Goal: Task Accomplishment & Management: Use online tool/utility

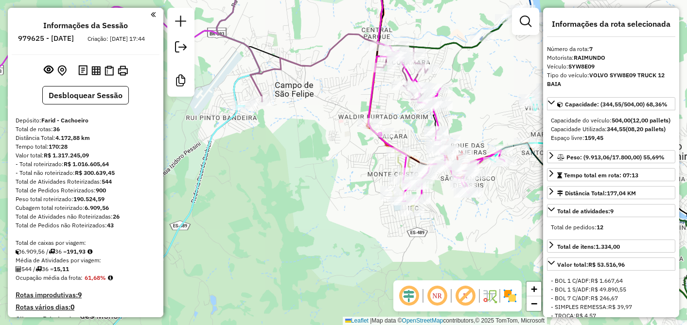
select select "**********"
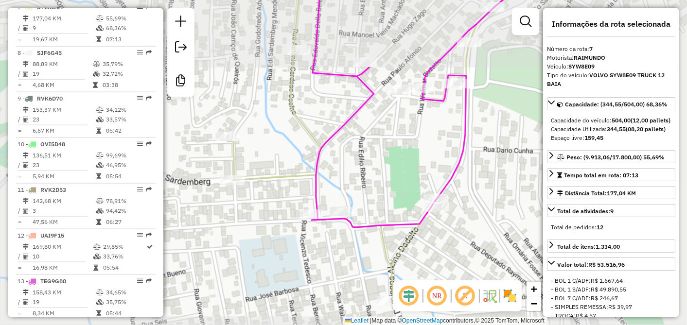
drag, startPoint x: 433, startPoint y: 246, endPoint x: 385, endPoint y: 170, distance: 90.1
click at [391, 180] on div "Janela de atendimento Grade de atendimento Capacidade Transportadoras Veículos …" at bounding box center [343, 162] width 687 height 325
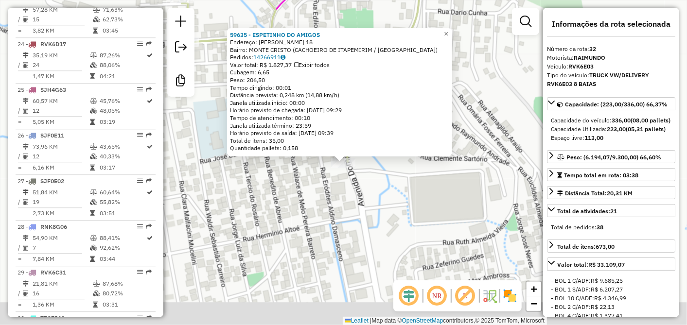
scroll to position [1795, 0]
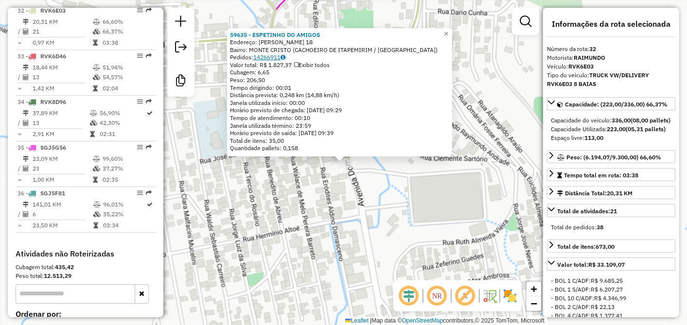
click at [268, 57] on link "14266911" at bounding box center [269, 56] width 32 height 7
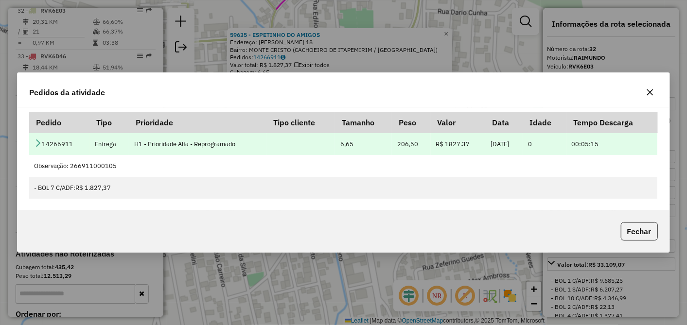
click at [35, 145] on icon at bounding box center [38, 143] width 8 height 8
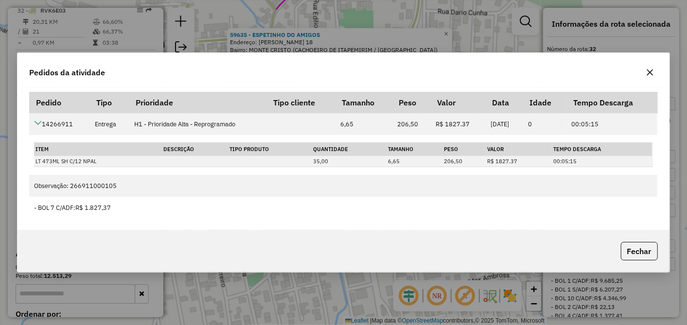
click at [656, 73] on button "button" at bounding box center [650, 73] width 16 height 16
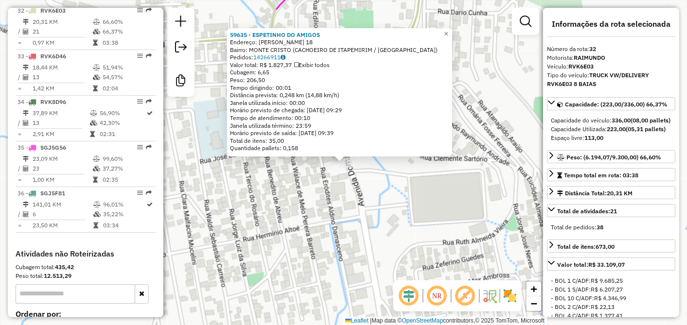
click at [384, 239] on div "59635 - ESPETINHO DO AMIGOS Endereço: [PERSON_NAME] 18 Bairro: [GEOGRAPHIC_DATA…" at bounding box center [343, 162] width 687 height 325
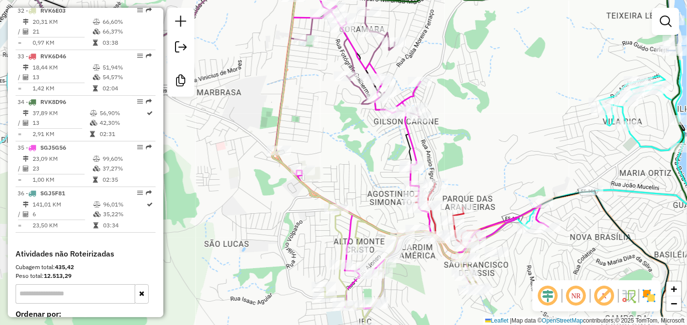
drag, startPoint x: 463, startPoint y: 164, endPoint x: 449, endPoint y: 94, distance: 71.0
click at [450, 98] on div "Janela de atendimento Grade de atendimento Capacidade Transportadoras Veículos …" at bounding box center [343, 162] width 687 height 325
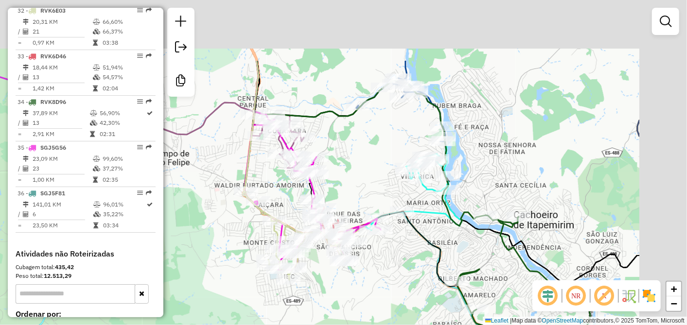
drag, startPoint x: 478, startPoint y: 79, endPoint x: 343, endPoint y: 181, distance: 169.4
click at [343, 180] on div "Janela de atendimento Grade de atendimento Capacidade Transportadoras Veículos …" at bounding box center [343, 162] width 687 height 325
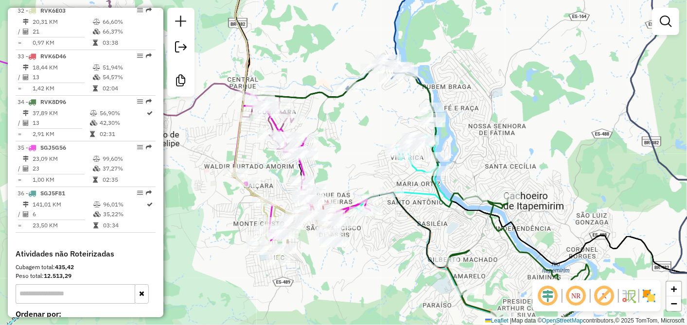
drag, startPoint x: 343, startPoint y: 188, endPoint x: 350, endPoint y: 161, distance: 27.7
click at [350, 161] on div "Janela de atendimento Grade de atendimento Capacidade Transportadoras Veículos …" at bounding box center [343, 162] width 687 height 325
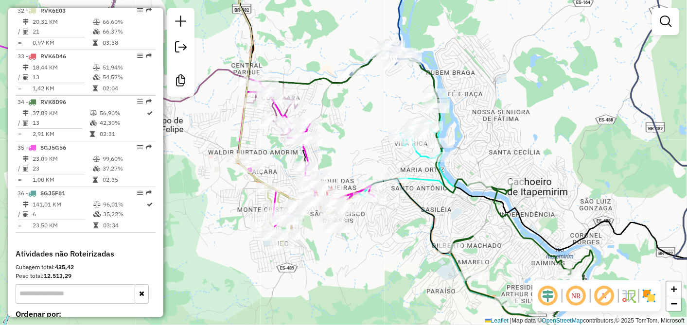
drag, startPoint x: 357, startPoint y: 178, endPoint x: 373, endPoint y: 136, distance: 44.2
click at [372, 137] on div "Janela de atendimento Grade de atendimento Capacidade Transportadoras Veículos …" at bounding box center [343, 162] width 687 height 325
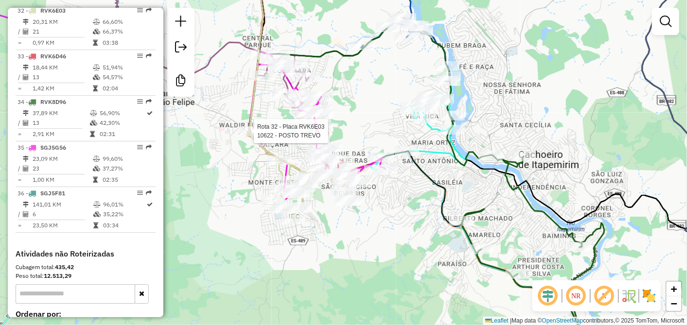
select select "**********"
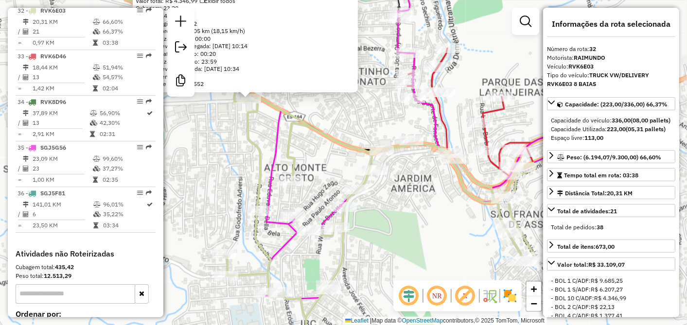
drag, startPoint x: 383, startPoint y: 146, endPoint x: 289, endPoint y: 121, distance: 97.7
click at [289, 121] on icon at bounding box center [390, 128] width 525 height 344
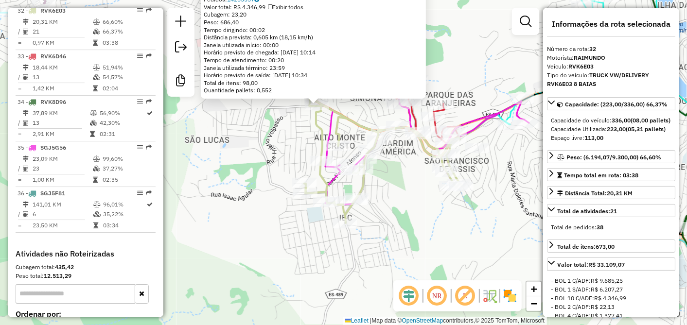
drag, startPoint x: 253, startPoint y: 135, endPoint x: 284, endPoint y: 133, distance: 31.2
click at [284, 133] on div "12525 - SUPERMERCADO SCARP Endereço: [PERSON_NAME] F R. LEOP 01 Bairro: [GEOGRA…" at bounding box center [343, 162] width 687 height 325
click at [280, 123] on div "12525 - SUPERMERCADO SCARP Endereço: [PERSON_NAME] F R. LEOP 01 Bairro: [GEOGRA…" at bounding box center [343, 162] width 687 height 325
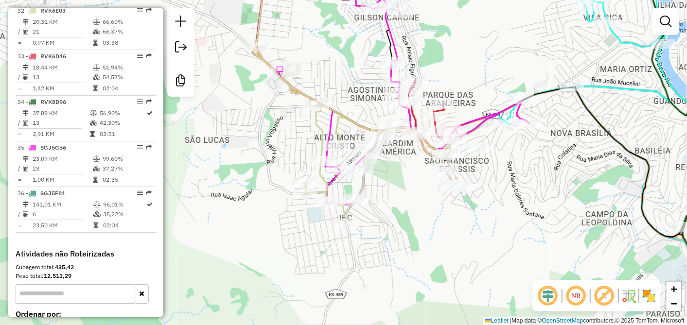
drag, startPoint x: 293, startPoint y: 149, endPoint x: 261, endPoint y: 113, distance: 47.9
click at [263, 115] on div "Janela de atendimento Grade de atendimento Capacidade Transportadoras Veículos …" at bounding box center [343, 162] width 687 height 325
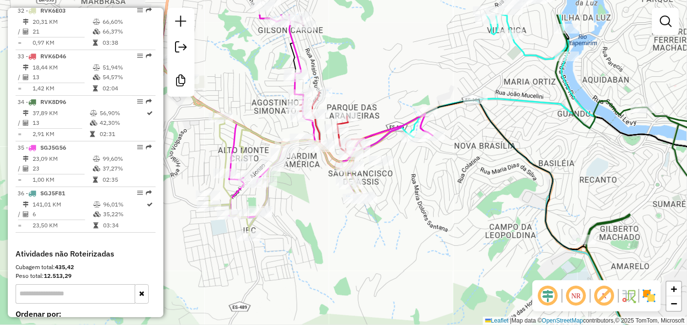
drag, startPoint x: 378, startPoint y: 207, endPoint x: 310, endPoint y: 261, distance: 86.9
click at [310, 261] on div "Janela de atendimento Grade de atendimento Capacidade Transportadoras Veículos …" at bounding box center [343, 162] width 687 height 325
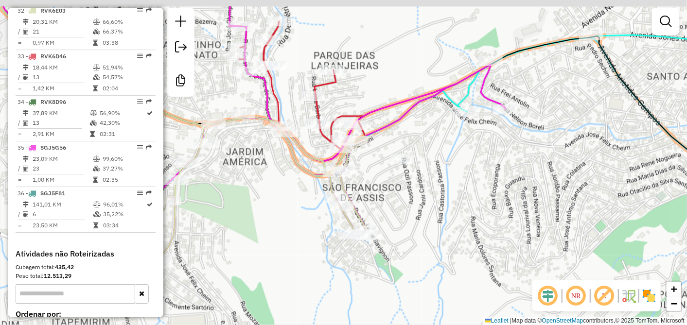
drag, startPoint x: 286, startPoint y: 160, endPoint x: 307, endPoint y: 215, distance: 59.0
click at [307, 215] on div "Janela de atendimento Grade de atendimento Capacidade Transportadoras Veículos …" at bounding box center [343, 162] width 687 height 325
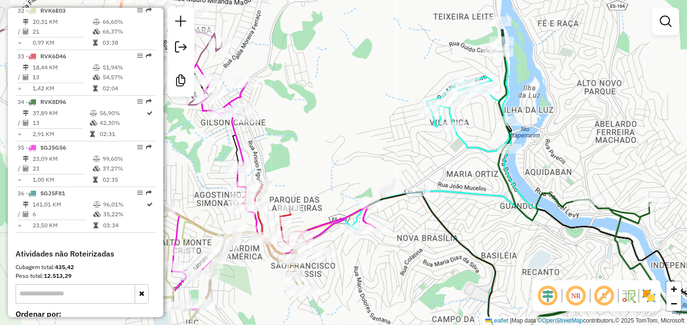
drag, startPoint x: 262, startPoint y: 191, endPoint x: 231, endPoint y: 310, distance: 123.3
click at [231, 310] on div "Janela de atendimento Grade de atendimento Capacidade Transportadoras Veículos …" at bounding box center [343, 162] width 687 height 325
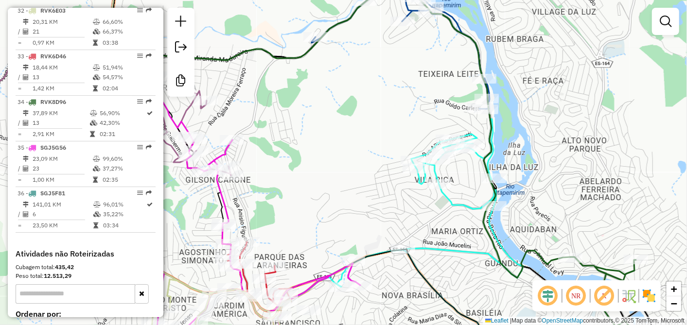
drag, startPoint x: 312, startPoint y: 221, endPoint x: 274, endPoint y: 202, distance: 41.8
click at [286, 208] on div "Janela de atendimento Grade de atendimento Capacidade Transportadoras Veículos …" at bounding box center [343, 162] width 687 height 325
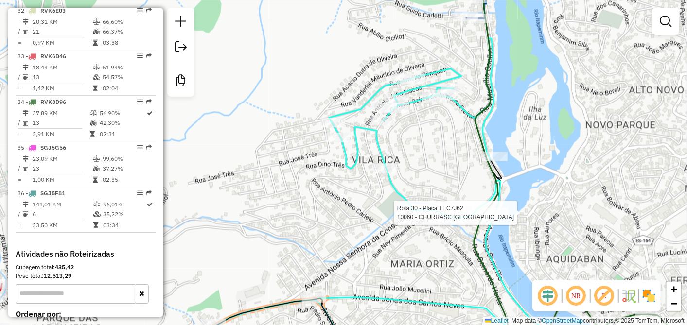
select select "**********"
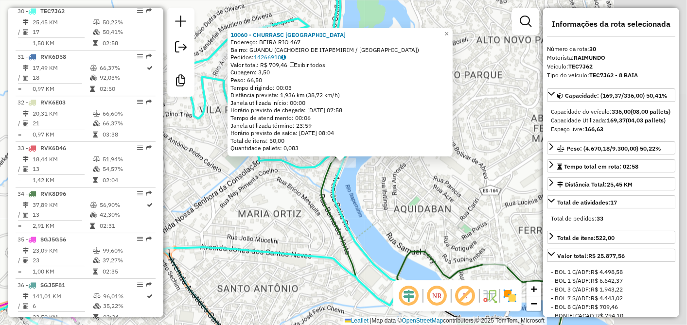
scroll to position [1703, 0]
click at [278, 56] on link "14266910" at bounding box center [270, 56] width 32 height 7
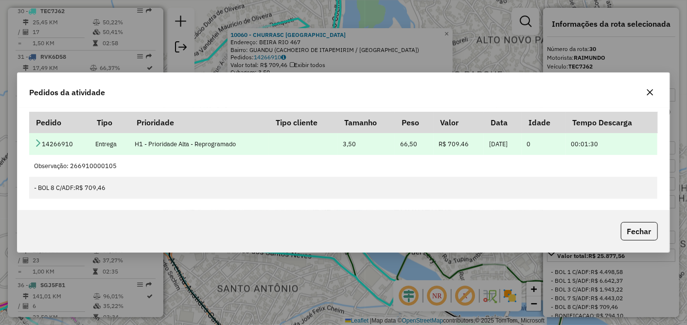
click at [41, 147] on td "14266910" at bounding box center [59, 144] width 61 height 22
click at [39, 139] on td "14266910" at bounding box center [59, 144] width 61 height 22
click at [40, 140] on icon at bounding box center [38, 143] width 8 height 8
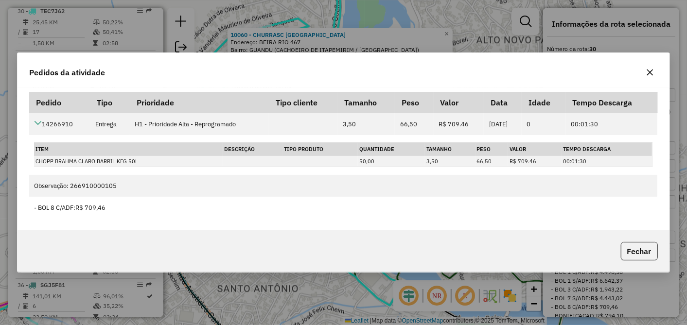
click at [649, 72] on icon "button" at bounding box center [650, 73] width 8 height 8
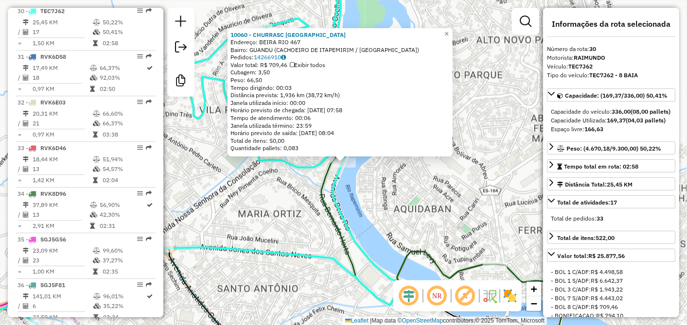
click at [358, 200] on div "10060 - CHURRASC [GEOGRAPHIC_DATA]: [GEOGRAPHIC_DATA] 467 Bairro: [GEOGRAPHIC_D…" at bounding box center [343, 162] width 687 height 325
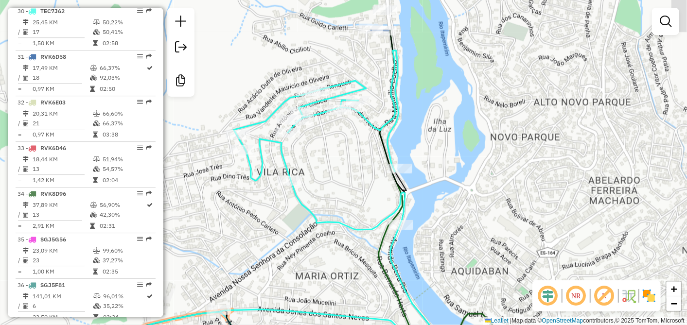
drag, startPoint x: 394, startPoint y: 161, endPoint x: 452, endPoint y: 224, distance: 84.7
click at [452, 224] on div "Janela de atendimento Grade de atendimento Capacidade Transportadoras Veículos …" at bounding box center [343, 162] width 687 height 325
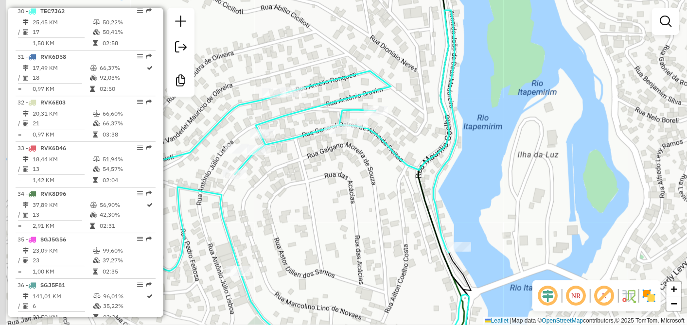
drag, startPoint x: 383, startPoint y: 93, endPoint x: 404, endPoint y: 83, distance: 23.1
click at [403, 84] on div "Janela de atendimento Grade de atendimento Capacidade Transportadoras Veículos …" at bounding box center [343, 162] width 687 height 325
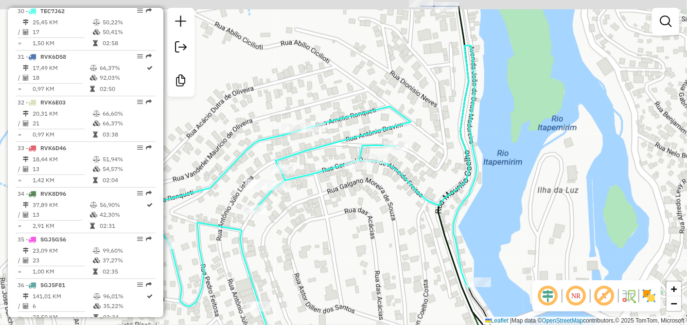
drag, startPoint x: 321, startPoint y: 200, endPoint x: 348, endPoint y: 237, distance: 45.9
click at [339, 242] on div "Janela de atendimento Grade de atendimento Capacidade Transportadoras Veículos …" at bounding box center [343, 162] width 687 height 325
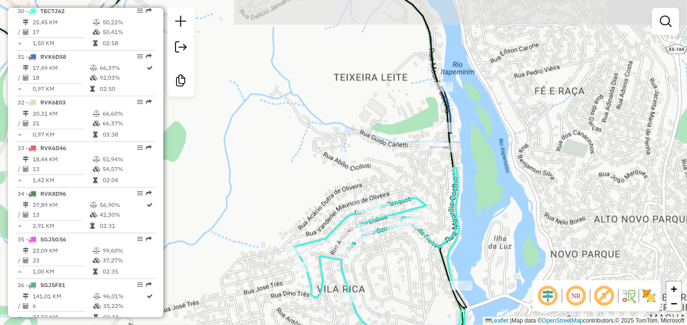
drag, startPoint x: 264, startPoint y: 132, endPoint x: 254, endPoint y: 176, distance: 45.4
click at [255, 176] on div "Janela de atendimento Grade de atendimento Capacidade Transportadoras Veículos …" at bounding box center [343, 162] width 687 height 325
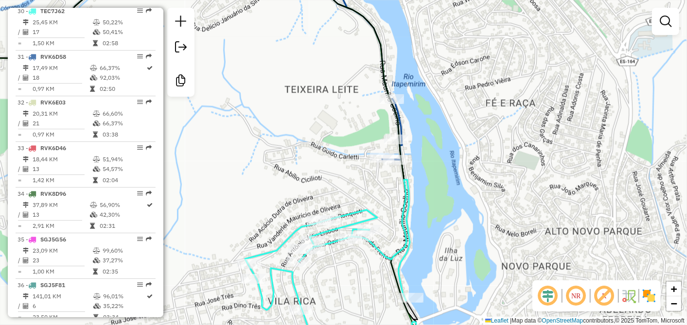
drag, startPoint x: 326, startPoint y: 106, endPoint x: 354, endPoint y: 163, distance: 63.7
click at [354, 163] on div "Janela de atendimento Grade de atendimento Capacidade Transportadoras Veículos …" at bounding box center [343, 162] width 687 height 325
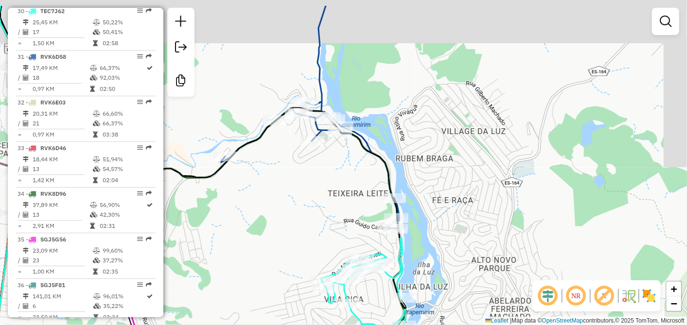
drag, startPoint x: 343, startPoint y: 174, endPoint x: 355, endPoint y: 200, distance: 28.5
click at [355, 200] on div "Janela de atendimento Grade de atendimento Capacidade Transportadoras Veículos …" at bounding box center [343, 162] width 687 height 325
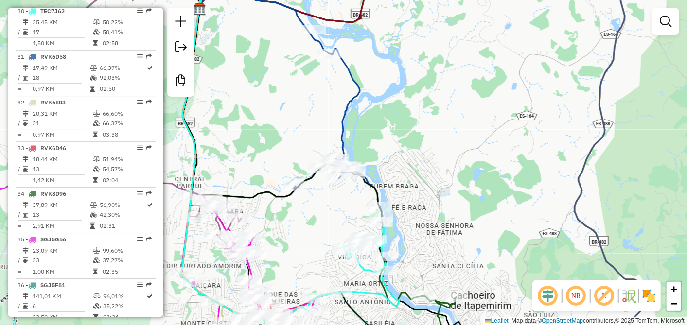
drag, startPoint x: 340, startPoint y: 123, endPoint x: 487, endPoint y: 117, distance: 147.0
click at [484, 118] on div "Janela de atendimento Grade de atendimento Capacidade Transportadoras Veículos …" at bounding box center [343, 162] width 687 height 325
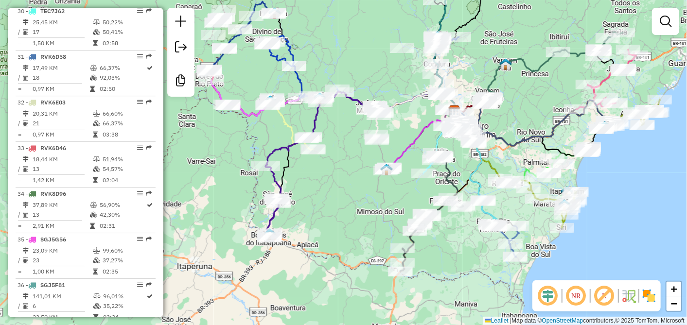
drag, startPoint x: 347, startPoint y: 196, endPoint x: 398, endPoint y: 110, distance: 100.3
click at [394, 115] on div "Janela de atendimento Grade de atendimento Capacidade Transportadoras Veículos …" at bounding box center [343, 162] width 687 height 325
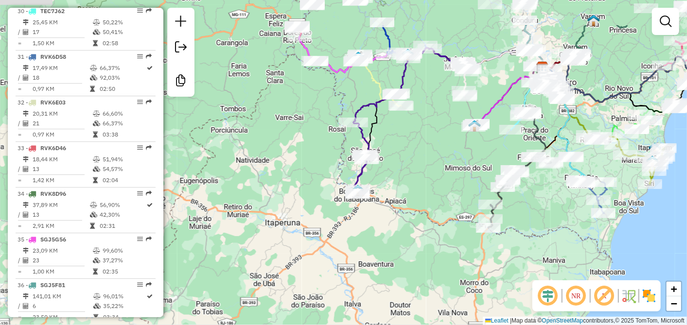
drag, startPoint x: 366, startPoint y: 139, endPoint x: 392, endPoint y: 196, distance: 63.8
click at [392, 196] on div "Janela de atendimento Grade de atendimento Capacidade Transportadoras Veículos …" at bounding box center [343, 162] width 687 height 325
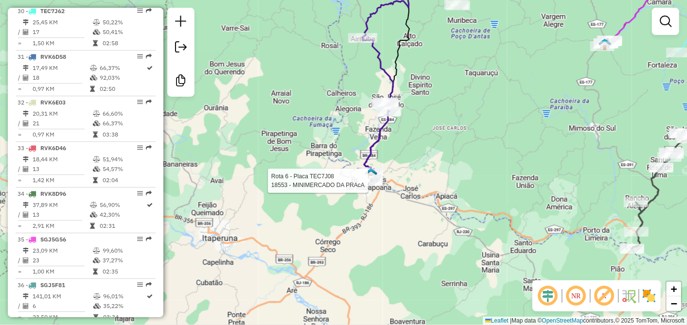
select select "**********"
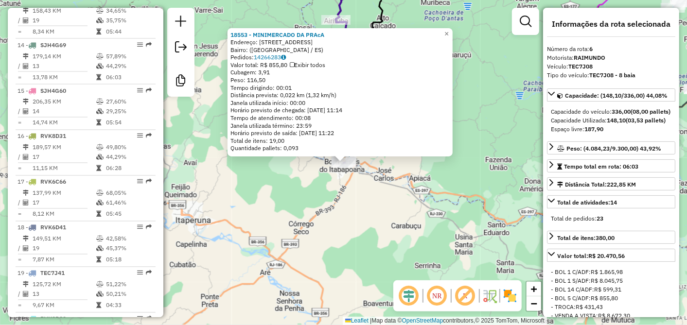
scroll to position [610, 0]
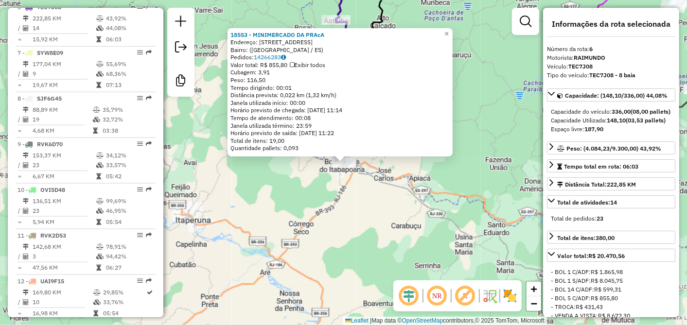
click at [300, 205] on div "18553 - MINIMERCADO DA PRAcA Endereço: [STREET_ADDRESS] Bairro: ([GEOGRAPHIC_DA…" at bounding box center [343, 162] width 687 height 325
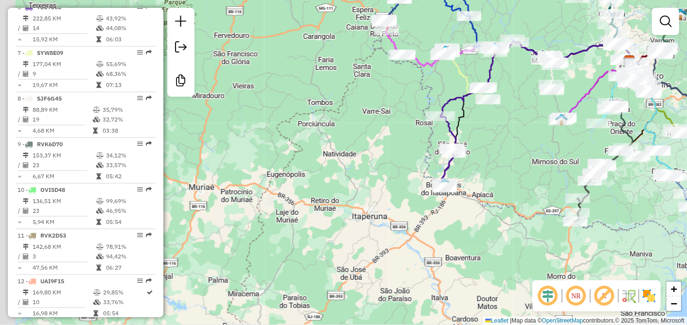
drag, startPoint x: 358, startPoint y: 115, endPoint x: 289, endPoint y: 304, distance: 202.0
click at [289, 304] on div "Janela de atendimento Grade de atendimento Capacidade Transportadoras Veículos …" at bounding box center [343, 162] width 687 height 325
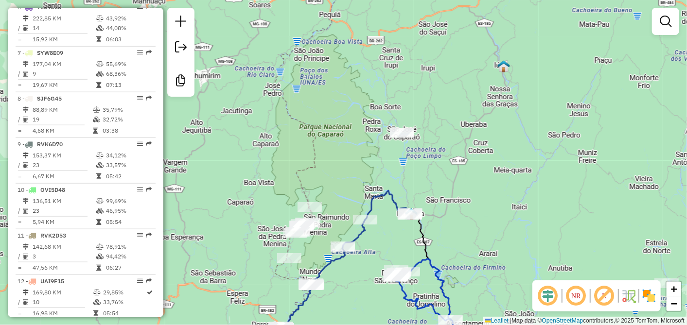
drag, startPoint x: 357, startPoint y: 188, endPoint x: 310, endPoint y: 302, distance: 123.2
click at [310, 302] on div "Janela de atendimento Grade de atendimento Capacidade Transportadoras Veículos …" at bounding box center [343, 162] width 687 height 325
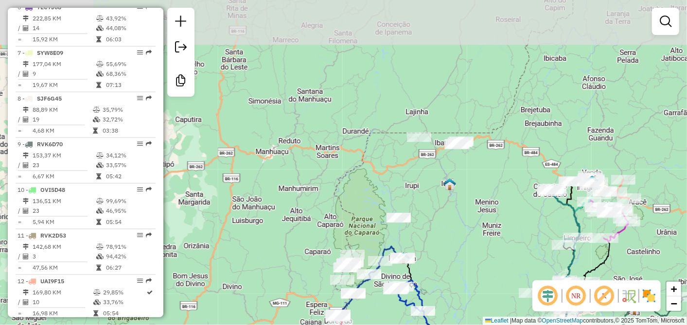
drag, startPoint x: 452, startPoint y: 176, endPoint x: 441, endPoint y: 221, distance: 46.7
click at [441, 221] on div "Janela de atendimento Grade de atendimento Capacidade Transportadoras Veículos …" at bounding box center [343, 162] width 687 height 325
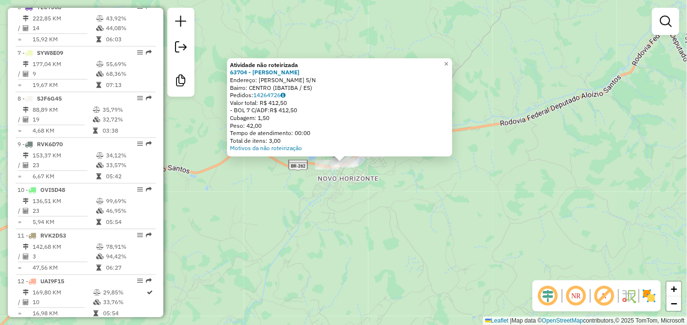
click at [322, 183] on div "Atividade não roteirizada 63704 - [PERSON_NAME]: [PERSON_NAME] S/N Bairro: CENT…" at bounding box center [343, 162] width 687 height 325
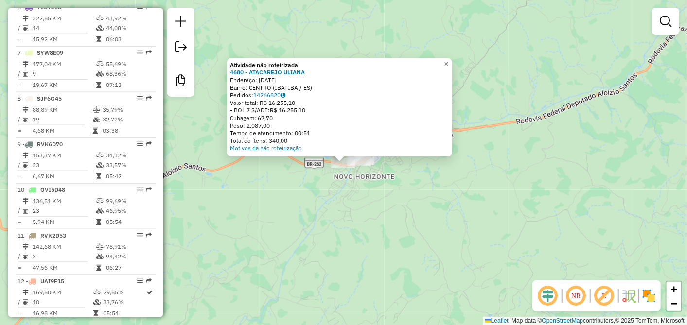
click at [294, 184] on div "Atividade não roteirizada 4680 - ATACAREJO ULIANA Endereço: [DATE] Bairro: CENT…" at bounding box center [343, 162] width 687 height 325
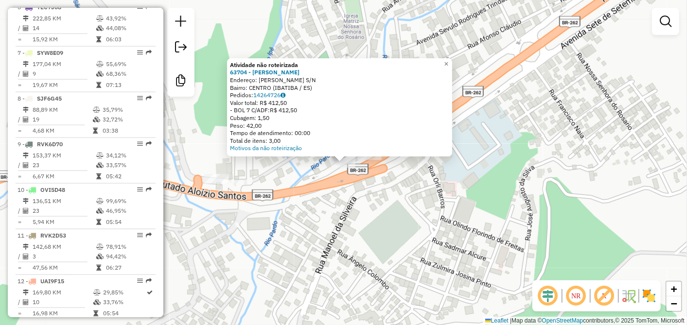
click at [326, 204] on div "Atividade não roteirizada 63704 - [PERSON_NAME]: [PERSON_NAME] S/N Bairro: CENT…" at bounding box center [343, 162] width 687 height 325
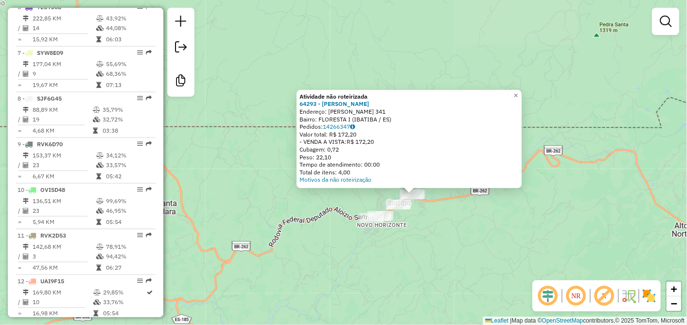
click at [283, 203] on div "Atividade não roteirizada 64293 - [PERSON_NAME]: THEODOMIRO DIAS SANTIAGO 341 B…" at bounding box center [343, 162] width 687 height 325
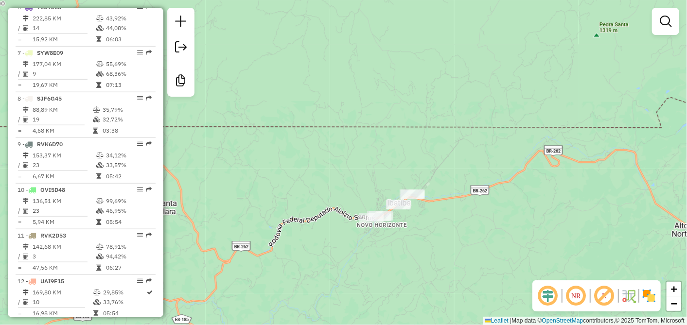
drag, startPoint x: 282, startPoint y: 210, endPoint x: 274, endPoint y: 171, distance: 39.7
click at [280, 185] on div "Janela de atendimento Grade de atendimento Capacidade Transportadoras Veículos …" at bounding box center [343, 162] width 687 height 325
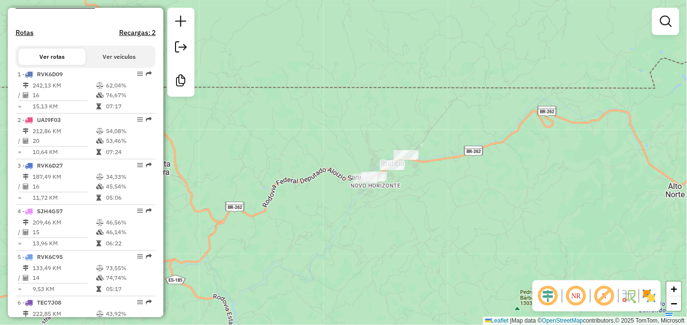
scroll to position [153, 0]
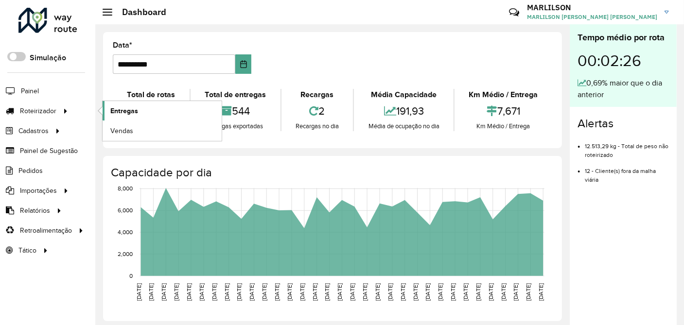
click at [123, 109] on span "Entregas" at bounding box center [124, 111] width 28 height 10
